Goal: Find specific page/section: Find specific page/section

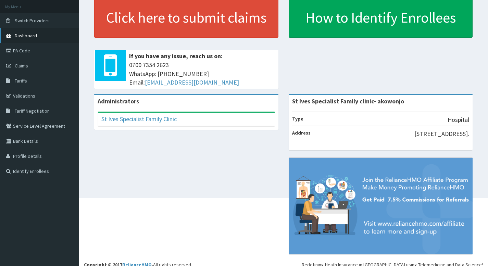
scroll to position [46, 0]
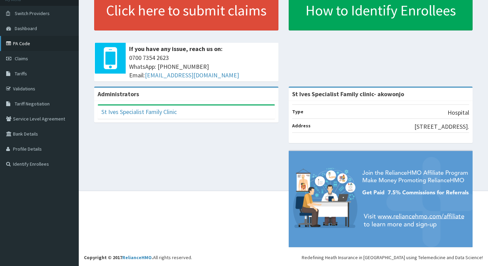
click at [19, 40] on link "PA Code" at bounding box center [39, 43] width 79 height 15
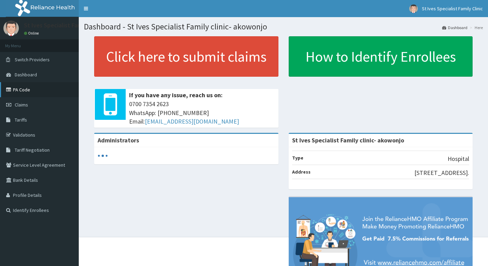
click at [26, 88] on link "PA Code" at bounding box center [39, 89] width 79 height 15
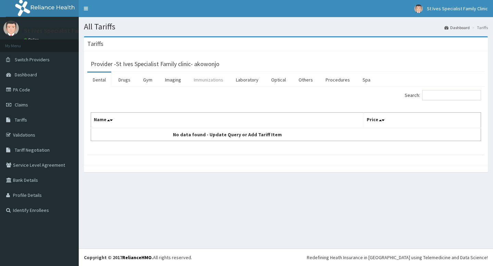
click at [211, 79] on link "Immunizations" at bounding box center [208, 80] width 40 height 14
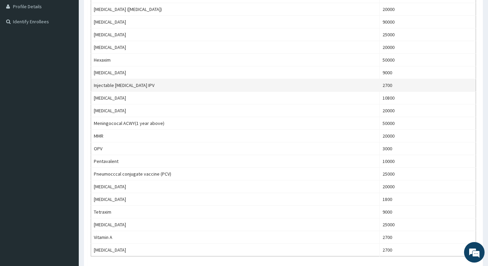
scroll to position [205, 0]
